Goal: Check status: Check status

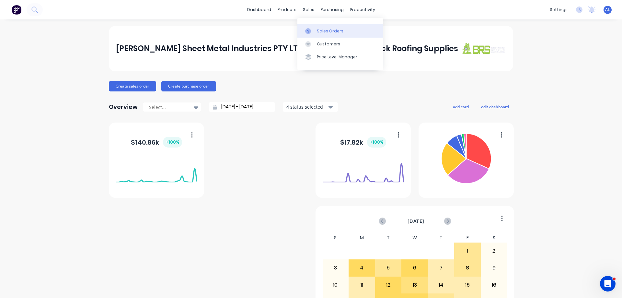
click at [328, 32] on div "Sales Orders" at bounding box center [330, 31] width 27 height 6
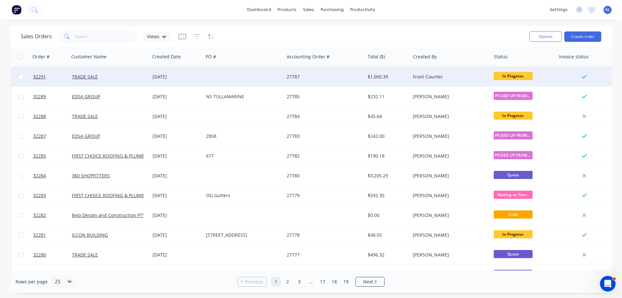
click at [277, 77] on div at bounding box center [243, 76] width 81 height 19
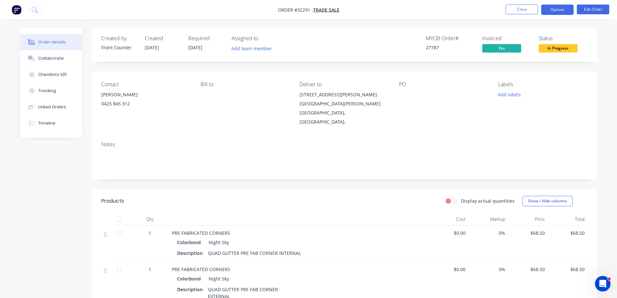
click at [553, 7] on button "Options" at bounding box center [557, 10] width 32 height 10
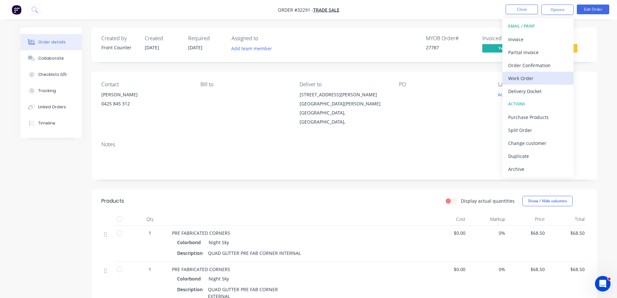
click at [524, 78] on div "Work Order" at bounding box center [538, 77] width 60 height 9
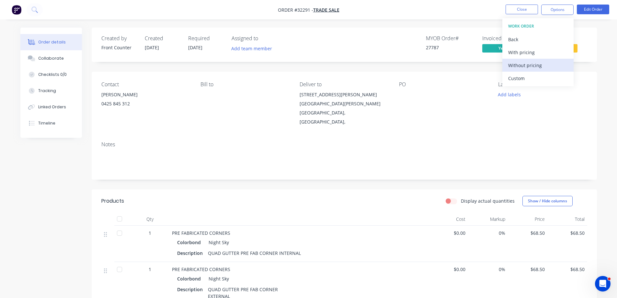
click at [530, 64] on div "Without pricing" at bounding box center [538, 65] width 60 height 9
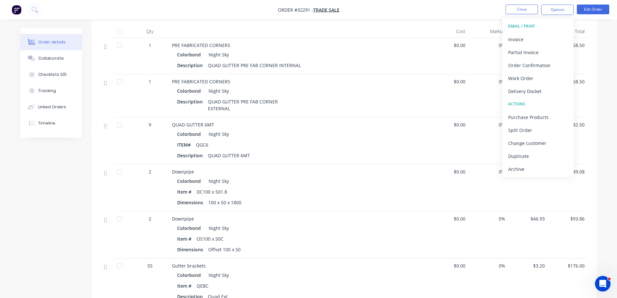
scroll to position [291, 0]
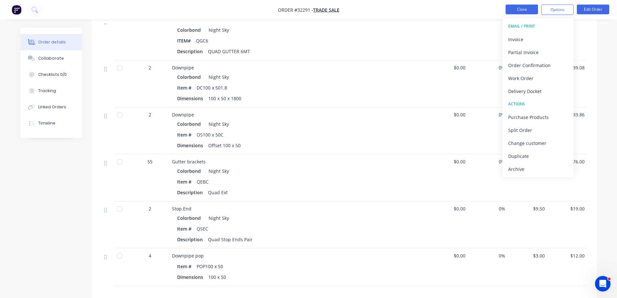
click at [520, 11] on button "Close" at bounding box center [521, 10] width 32 height 10
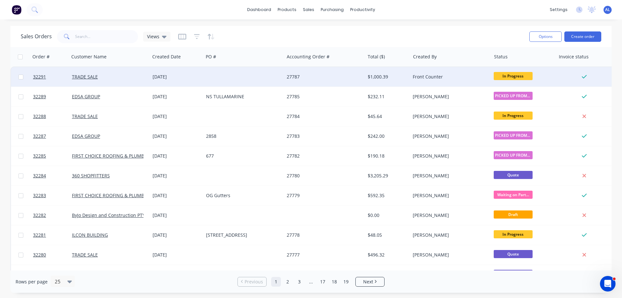
click at [440, 74] on div "Front Counter" at bounding box center [448, 76] width 72 height 6
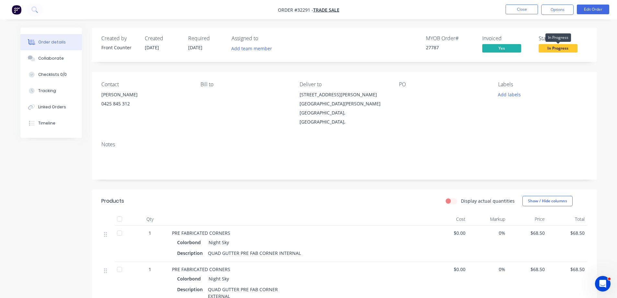
drag, startPoint x: 567, startPoint y: 46, endPoint x: 564, endPoint y: 50, distance: 4.6
click at [567, 46] on span "In Progress" at bounding box center [557, 48] width 39 height 8
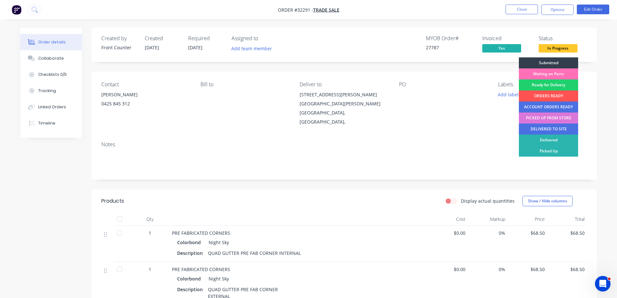
click at [462, 136] on div "Notes" at bounding box center [344, 157] width 505 height 43
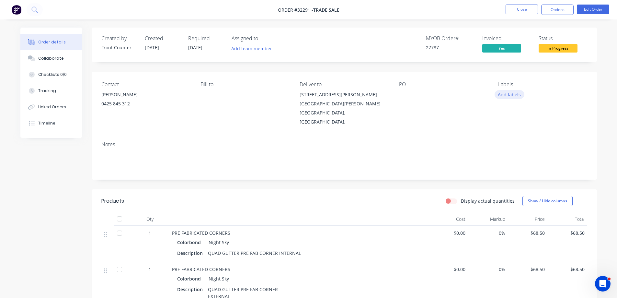
click at [519, 96] on button "Add labels" at bounding box center [509, 94] width 30 height 9
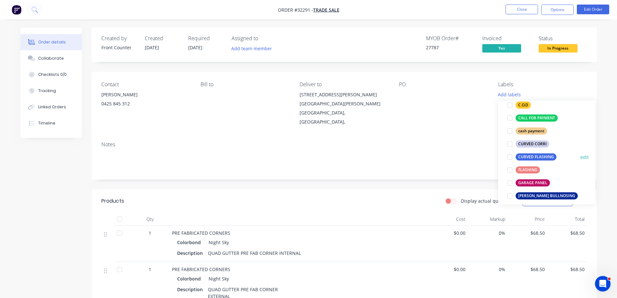
scroll to position [162, 0]
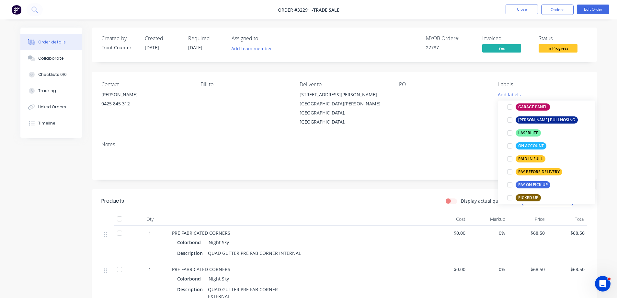
click at [535, 158] on div "PAID IN FULL" at bounding box center [530, 158] width 30 height 7
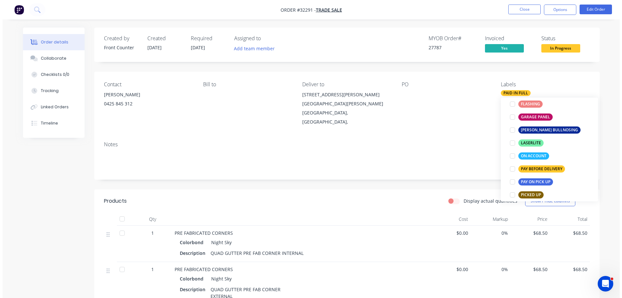
scroll to position [0, 0]
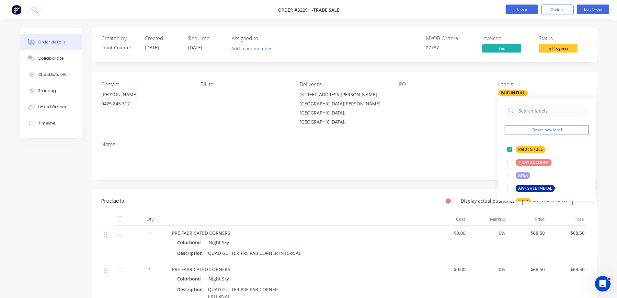
click at [526, 12] on button "Close" at bounding box center [521, 10] width 32 height 10
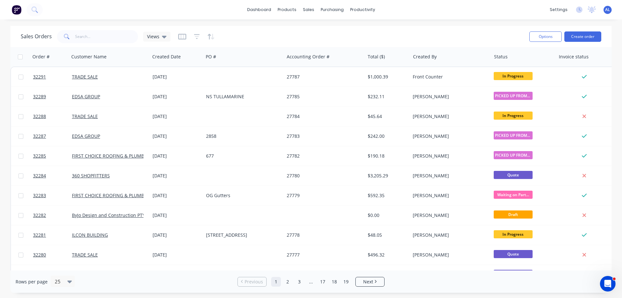
click at [19, 9] on img at bounding box center [17, 10] width 10 height 10
